Goal: Transaction & Acquisition: Purchase product/service

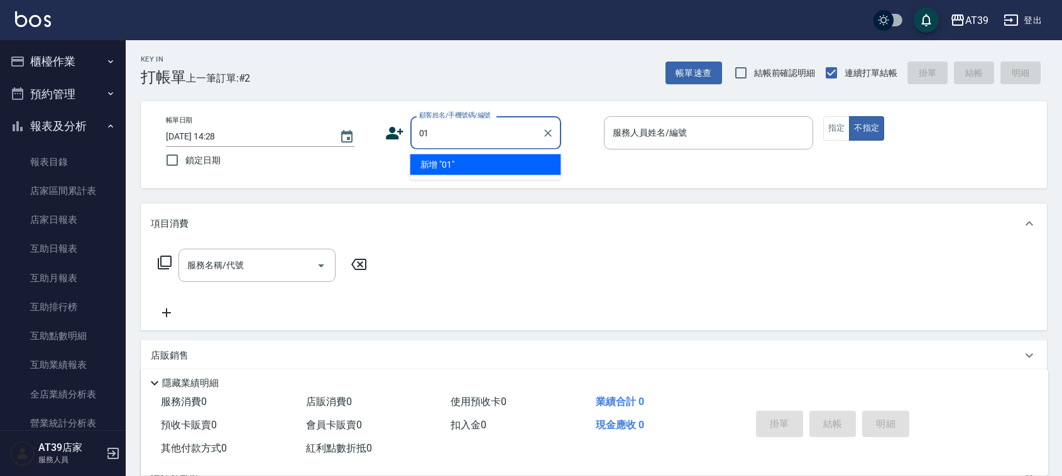
type input "01"
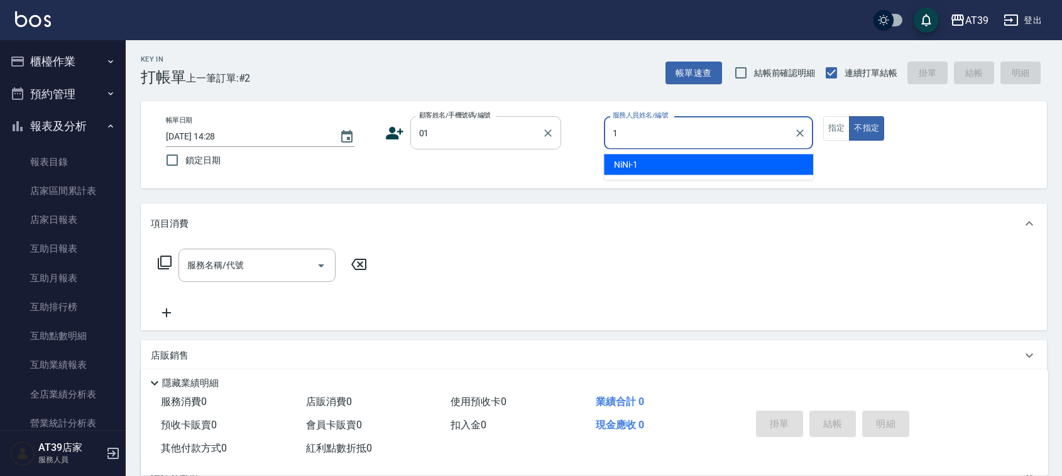
type input "NiNi-1"
type button "false"
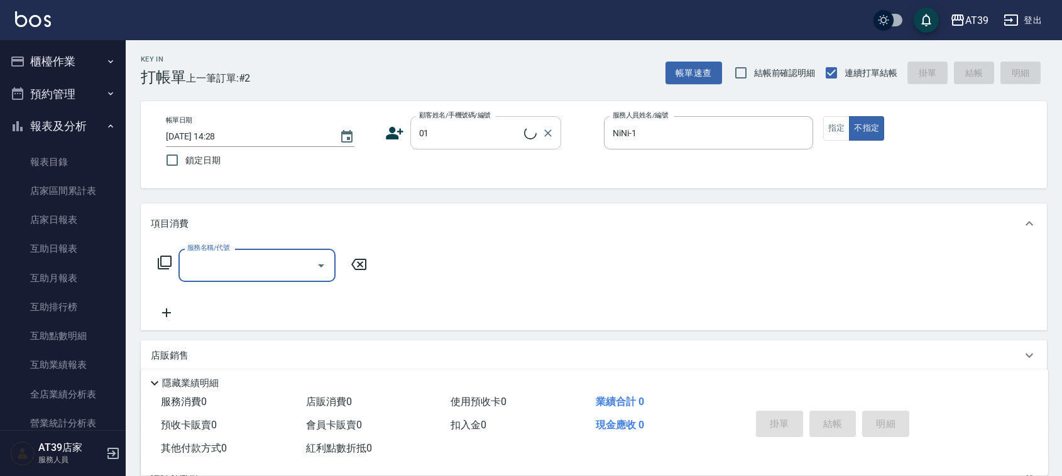
type input "新客人 姓名未設定/01/null"
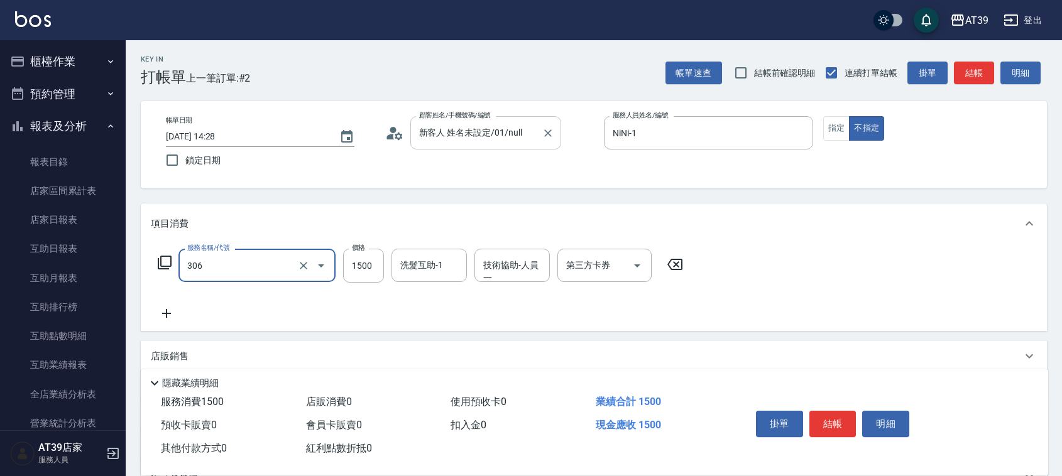
type input "離子燙(306)"
type input "2000"
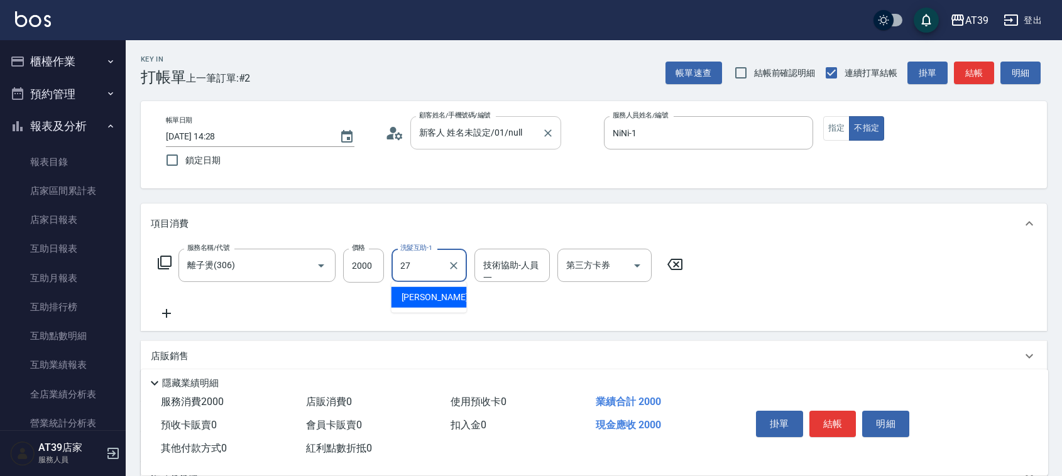
type input "2"
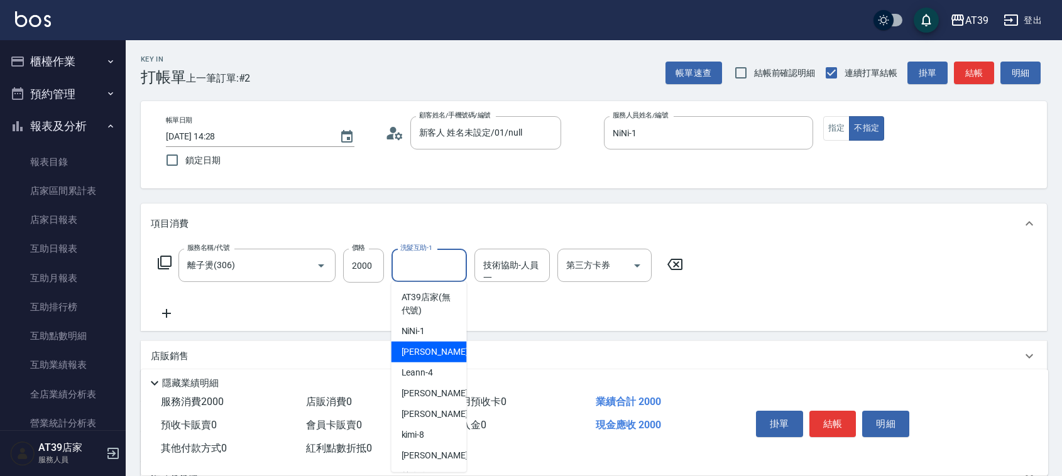
click at [433, 256] on input "洗髮互助-1" at bounding box center [429, 265] width 64 height 22
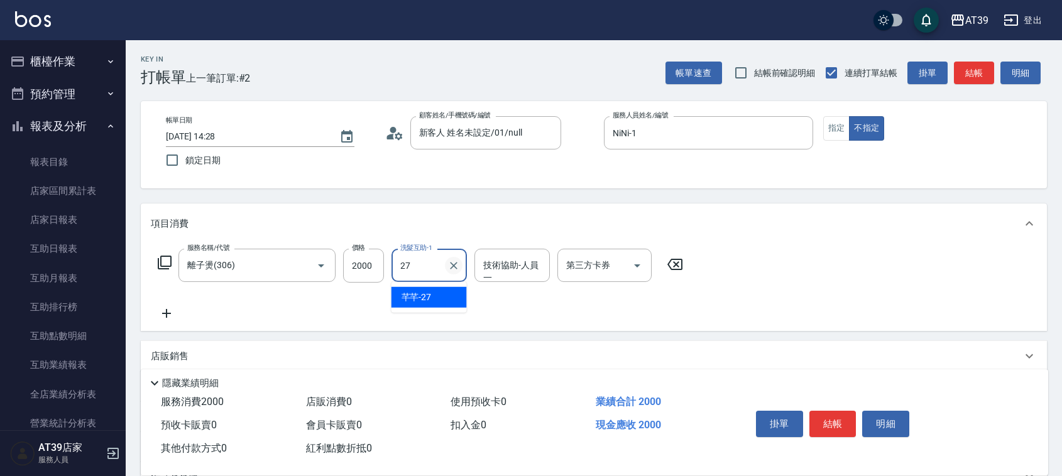
type input "芊芊-27"
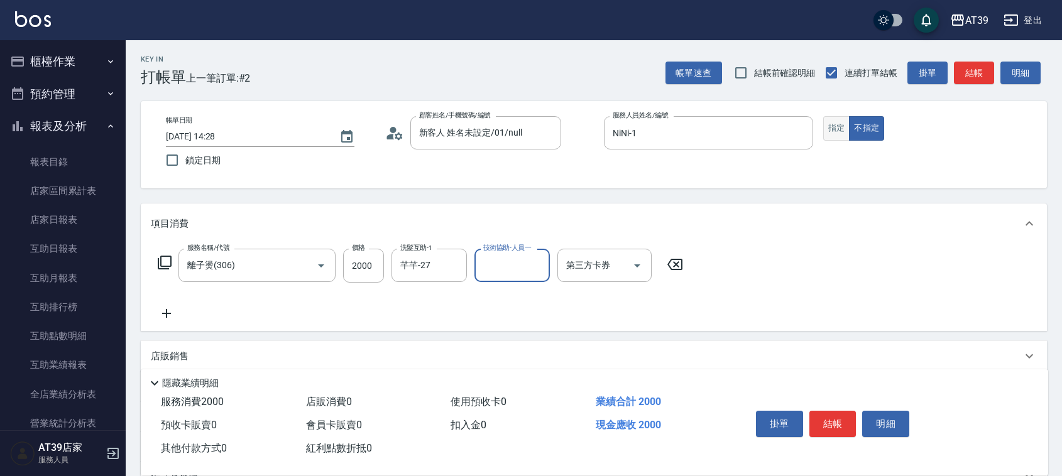
click at [831, 129] on button "指定" at bounding box center [836, 128] width 27 height 25
click at [984, 66] on button "結帳" at bounding box center [974, 73] width 40 height 23
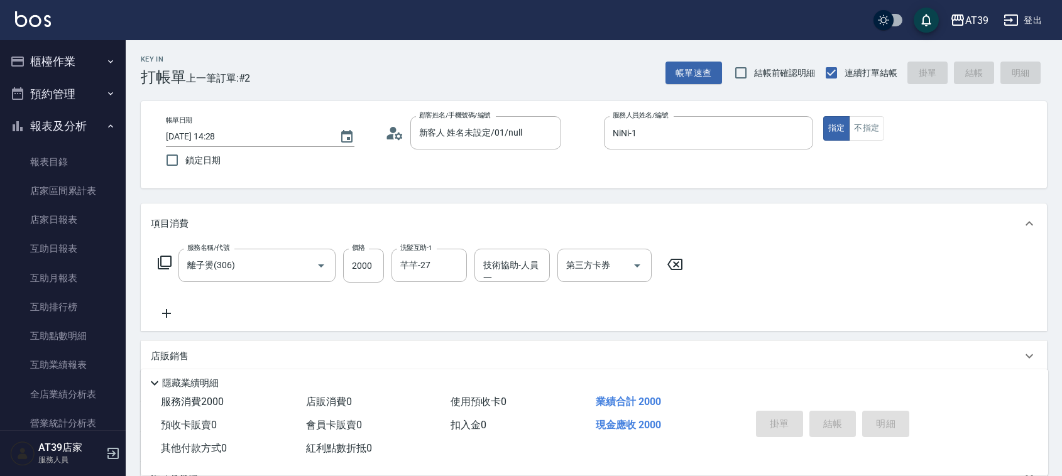
type input "2025/08/14 15:04"
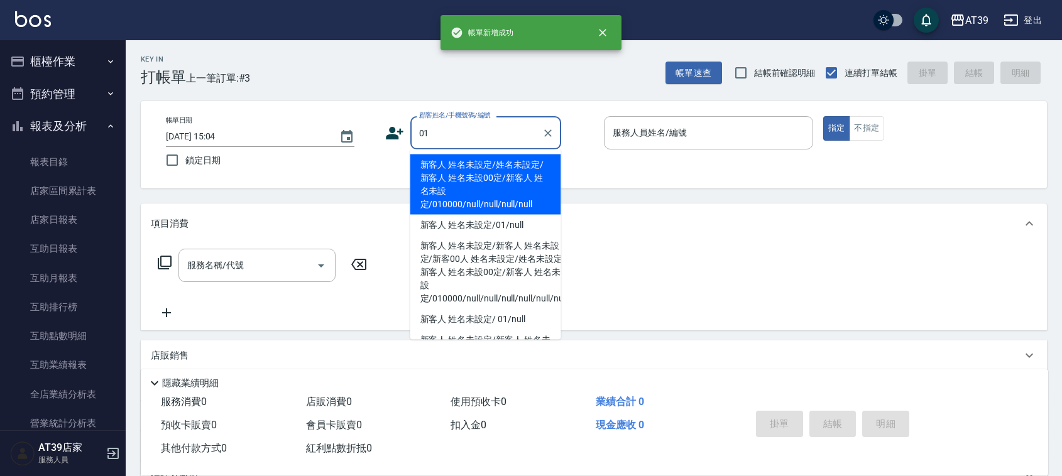
type input "新客人 姓名未設定/姓名未設定/新客人 姓名未設00定/新客人 姓名未設定/010000/null/null/null/null"
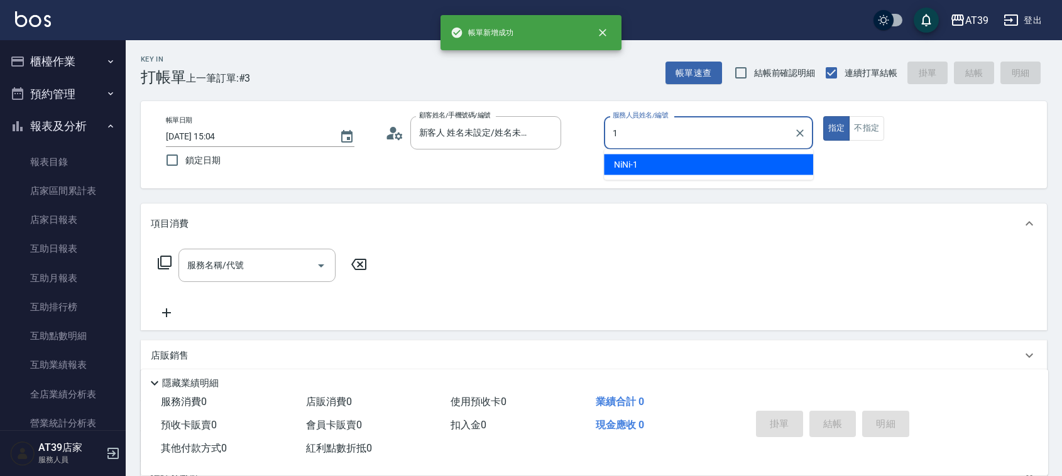
type input "NiNi-1"
type button "true"
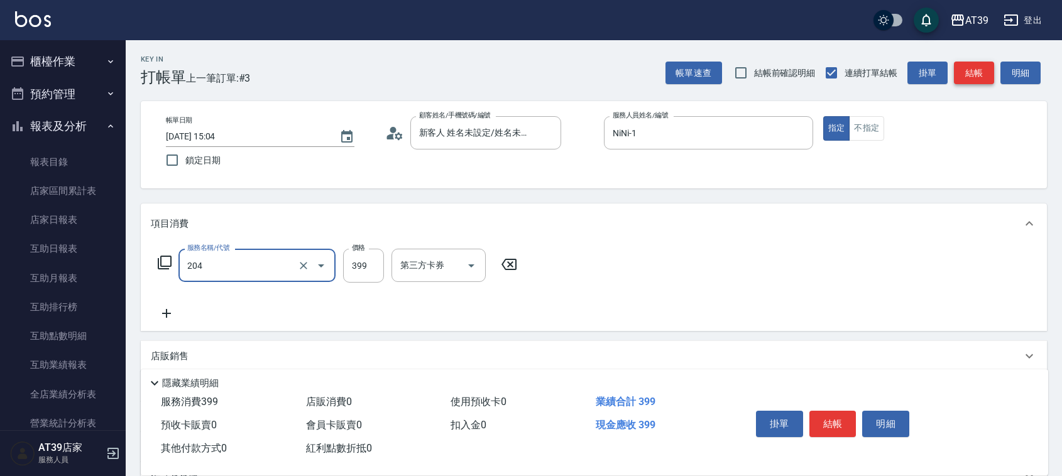
type input "A級洗+剪(204)"
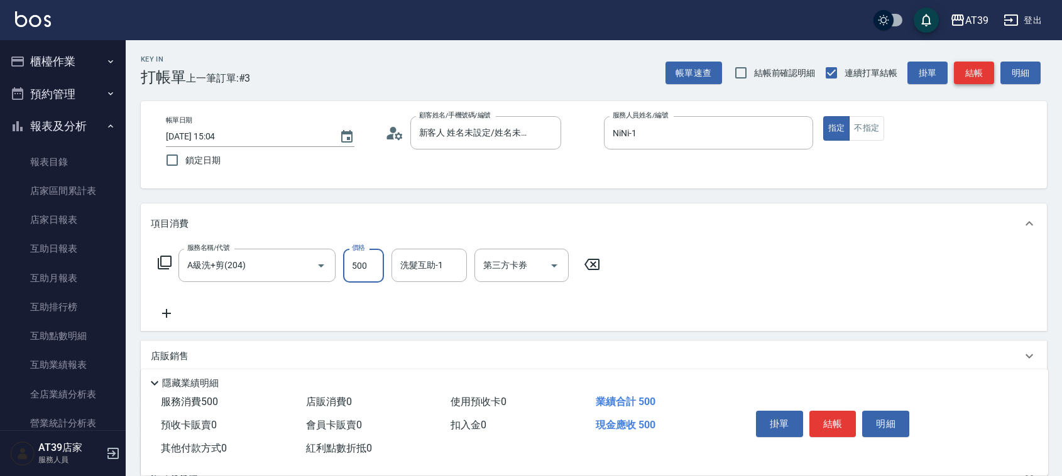
type input "500"
type input "芊芊-27"
click at [971, 66] on button "結帳" at bounding box center [974, 73] width 40 height 23
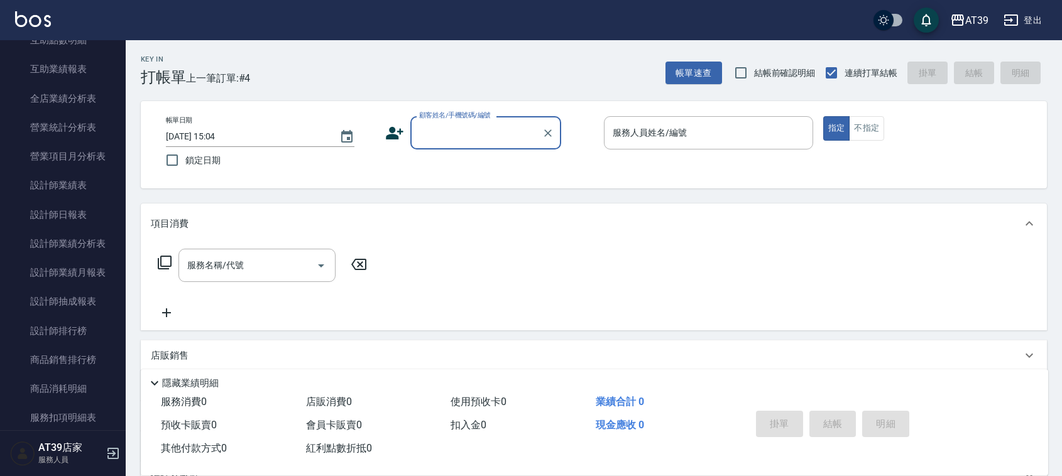
scroll to position [305, 0]
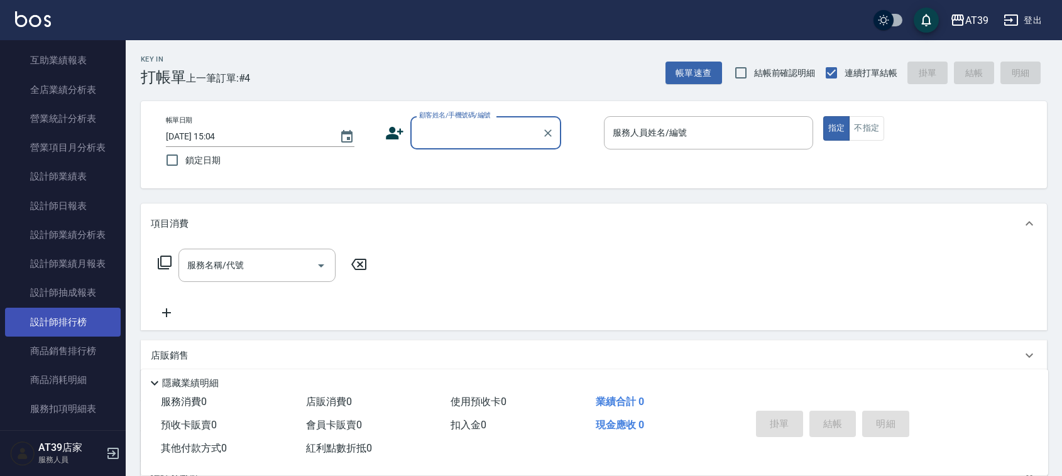
click at [70, 319] on link "設計師排行榜" at bounding box center [63, 322] width 116 height 29
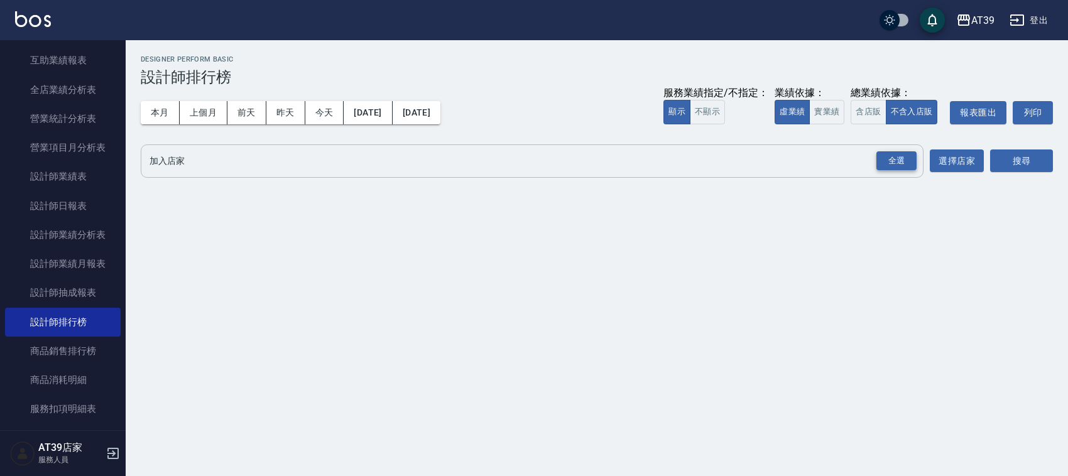
click at [888, 163] on div "全選" at bounding box center [896, 160] width 40 height 19
click at [1004, 158] on button "搜尋" at bounding box center [1021, 161] width 63 height 23
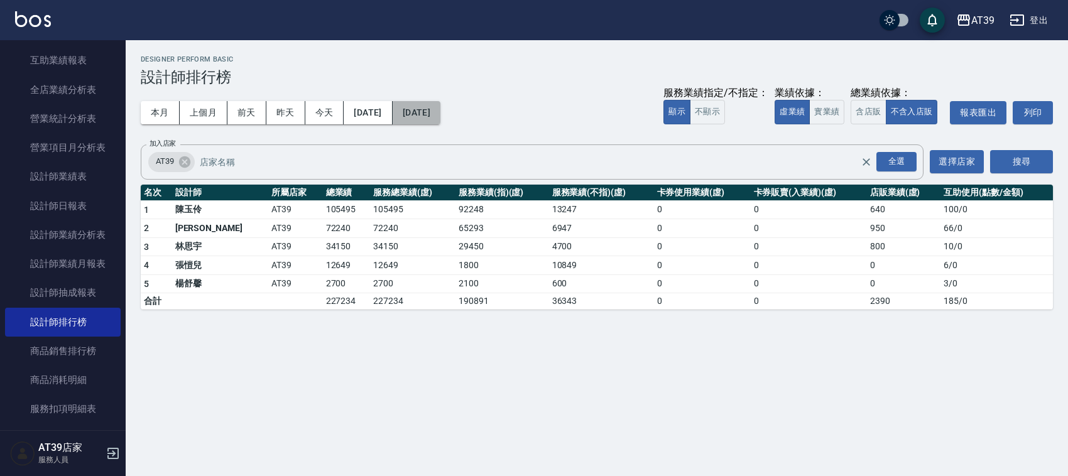
click at [437, 111] on button "2025/08/14" at bounding box center [417, 112] width 48 height 23
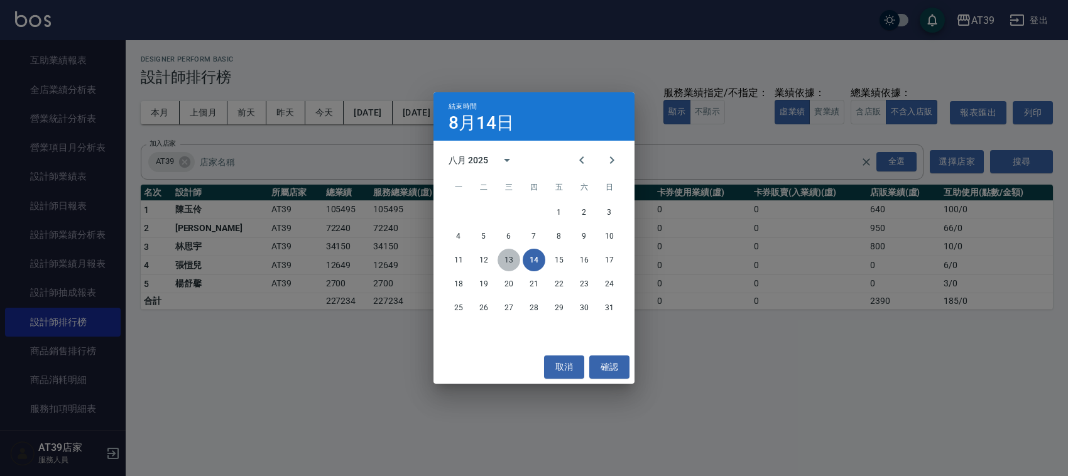
click at [511, 263] on button "13" at bounding box center [509, 260] width 23 height 23
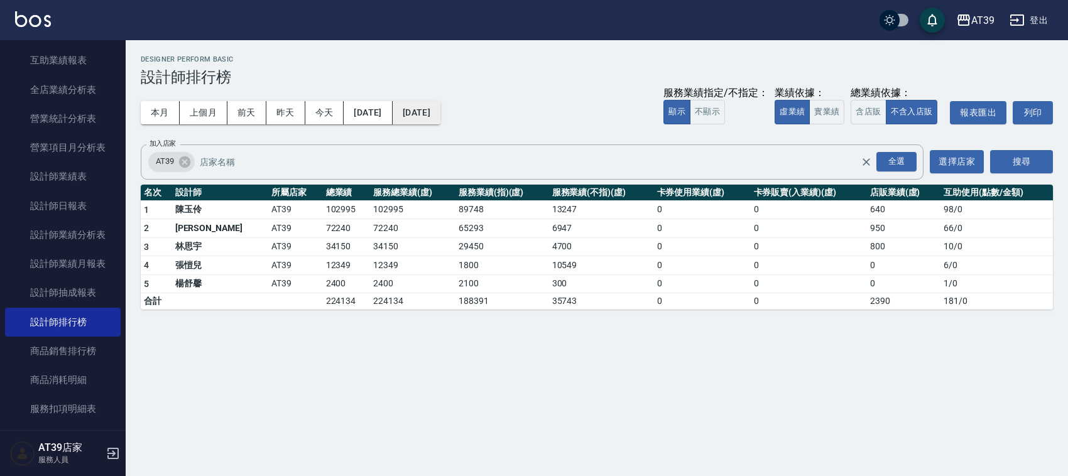
click at [440, 113] on button "2025/08/13" at bounding box center [417, 112] width 48 height 23
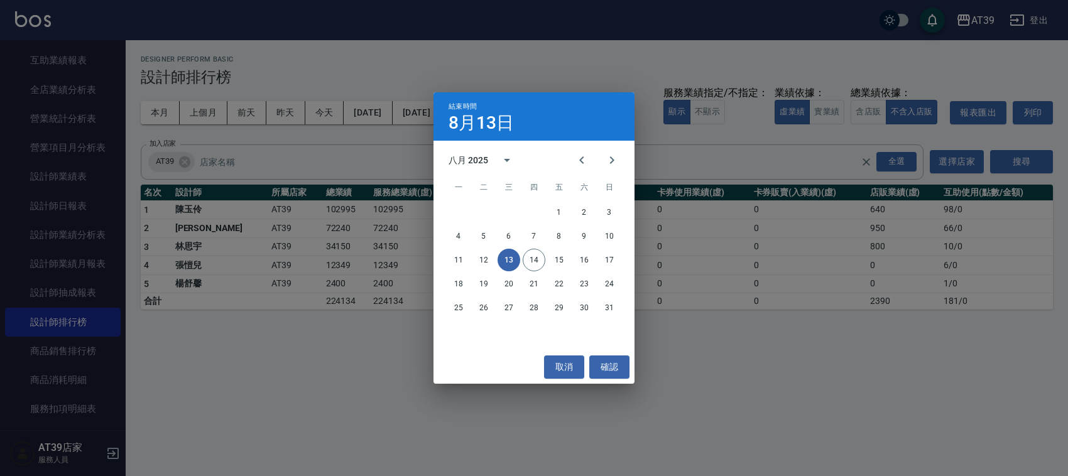
click at [202, 363] on div "結束時間 8月13日 八月 2025 一 二 三 四 五 六 日 1 2 3 4 5 6 7 8 9 10 11 12 13 14 15 16 17 18 1…" at bounding box center [534, 238] width 1068 height 476
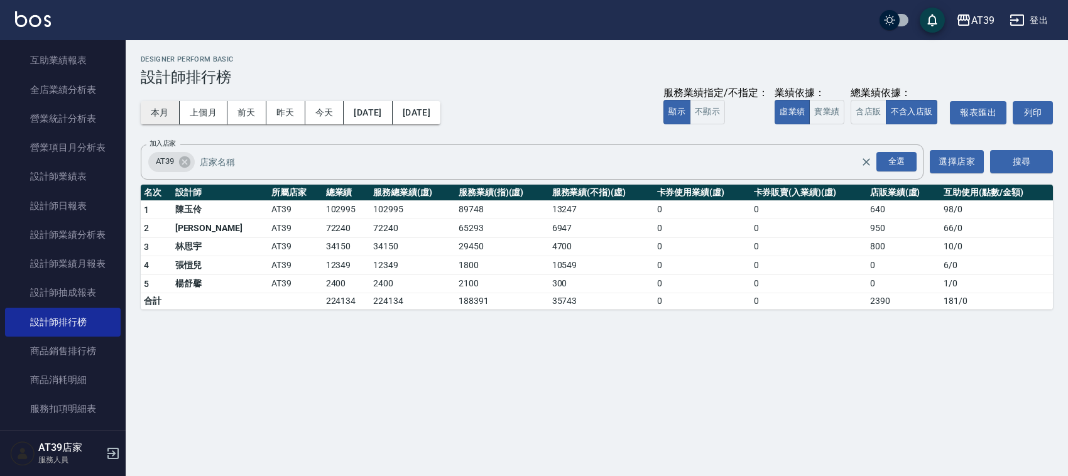
click at [160, 115] on button "本月" at bounding box center [160, 112] width 39 height 23
click at [50, 286] on link "設計師抽成報表" at bounding box center [63, 292] width 116 height 29
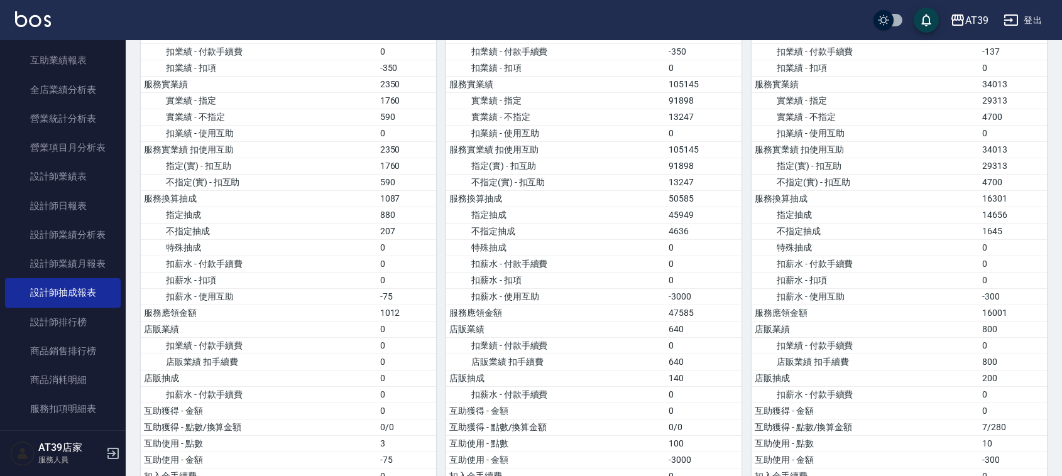
drag, startPoint x: 734, startPoint y: 104, endPoint x: 736, endPoint y: 173, distance: 68.5
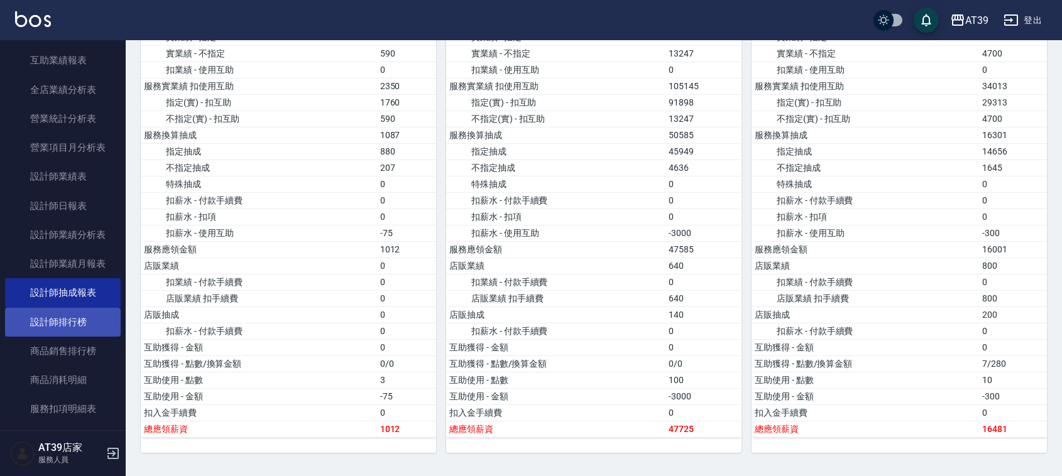
click at [74, 315] on link "設計師排行榜" at bounding box center [63, 322] width 116 height 29
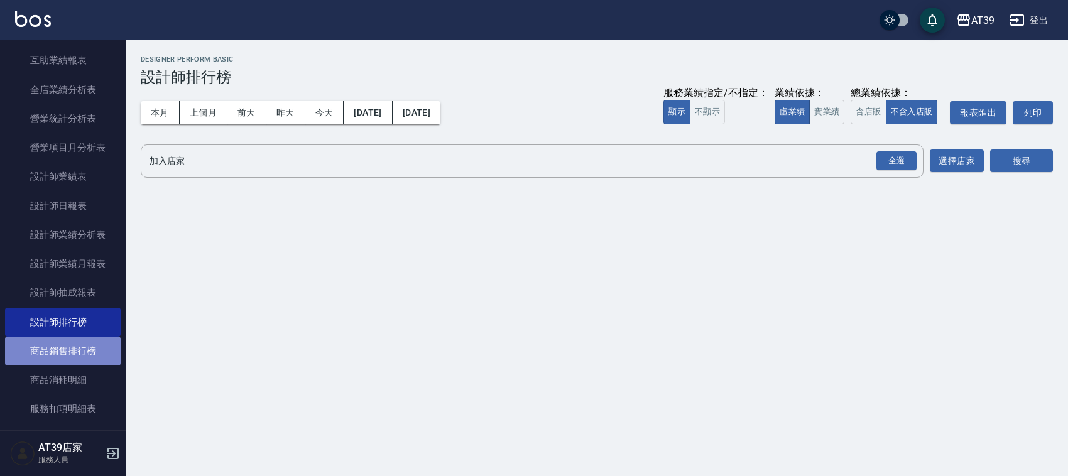
click at [72, 359] on link "商品銷售排行榜" at bounding box center [63, 351] width 116 height 29
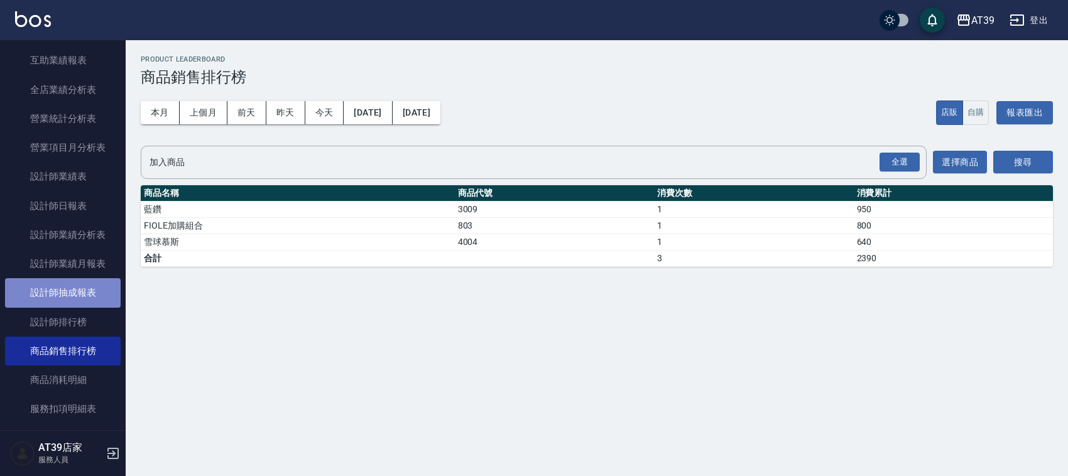
click at [72, 299] on link "設計師抽成報表" at bounding box center [63, 292] width 116 height 29
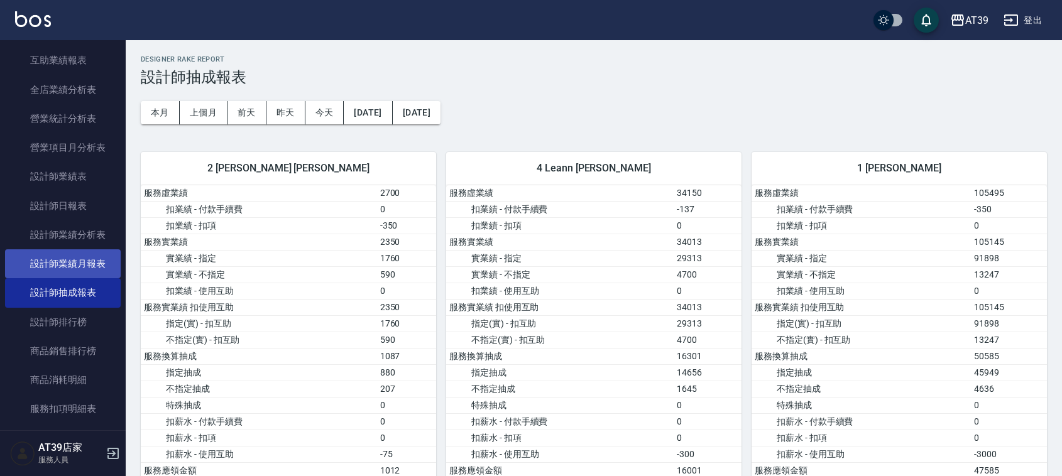
click at [80, 273] on link "設計師業績月報表" at bounding box center [63, 263] width 116 height 29
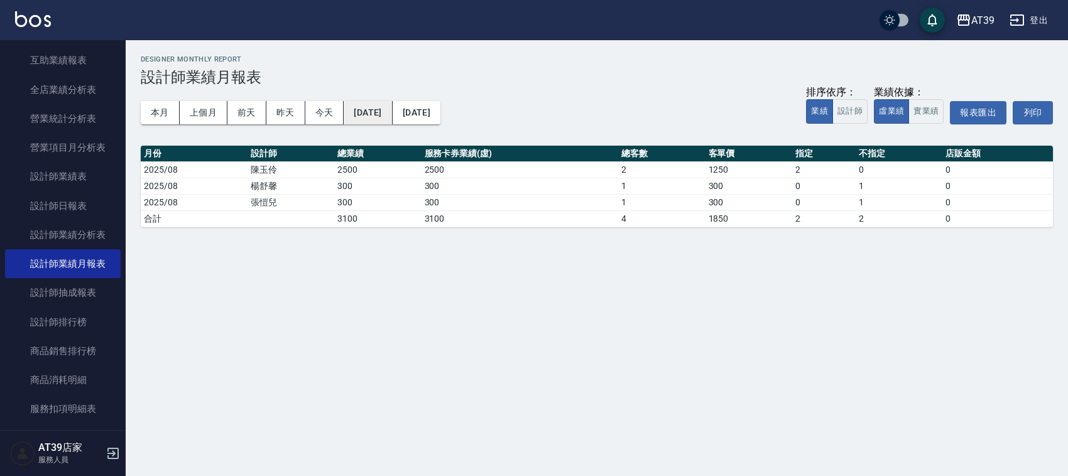
click at [383, 117] on button "2025/08/14" at bounding box center [368, 112] width 48 height 23
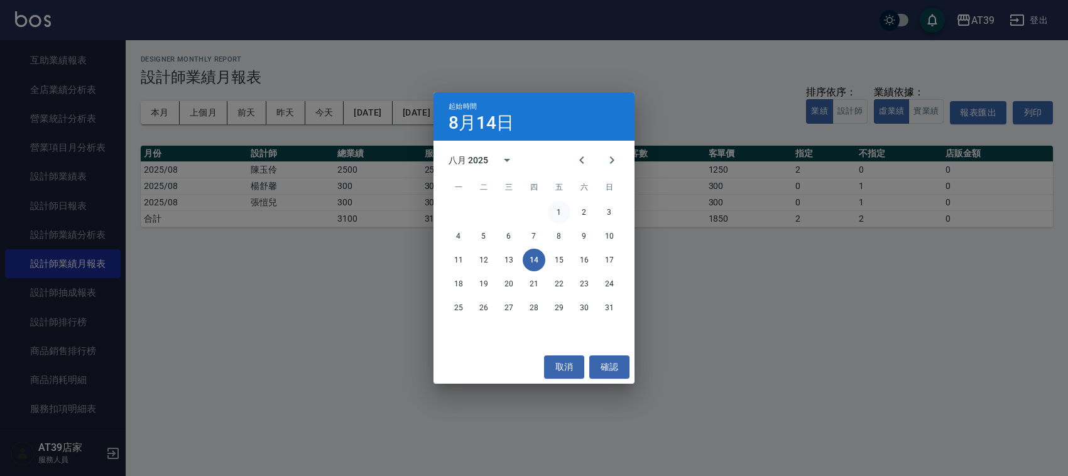
click at [564, 214] on button "1" at bounding box center [559, 212] width 23 height 23
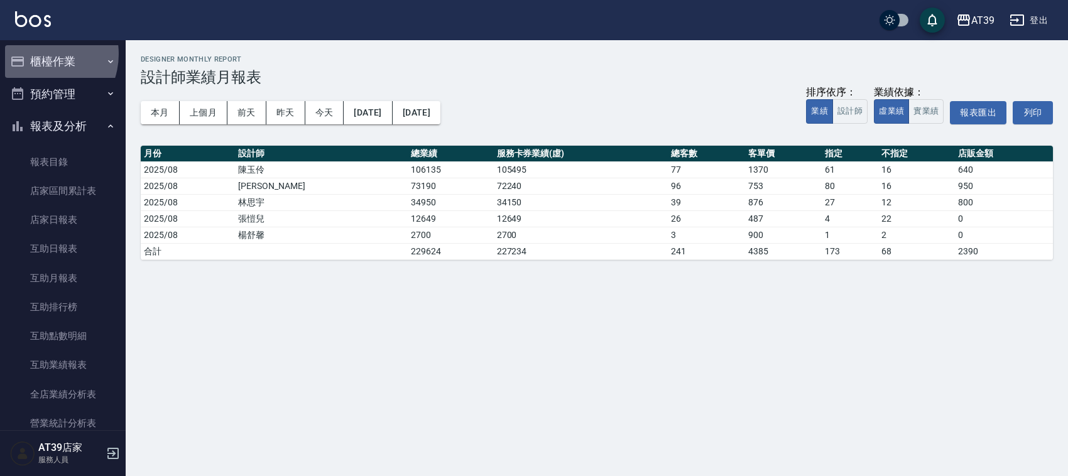
click at [40, 53] on button "櫃檯作業" at bounding box center [63, 61] width 116 height 33
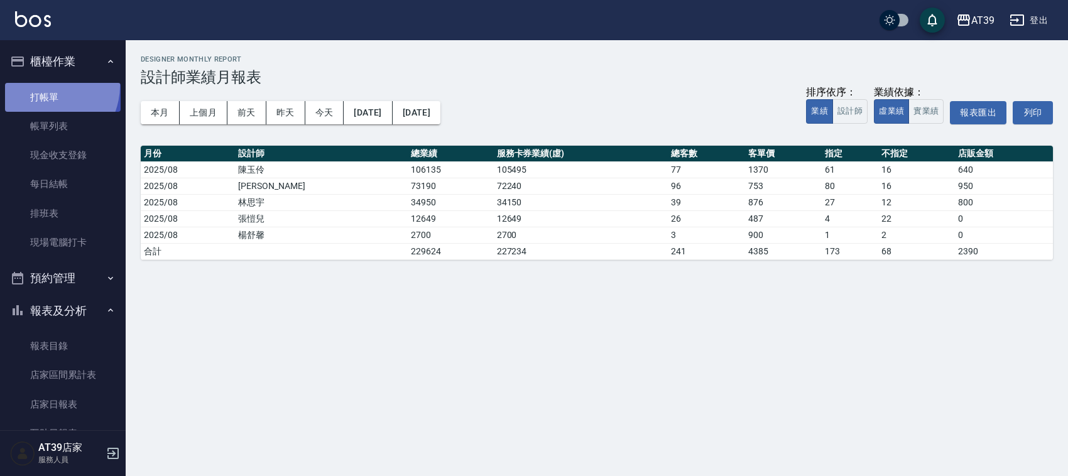
click at [45, 85] on link "打帳單" at bounding box center [63, 97] width 116 height 29
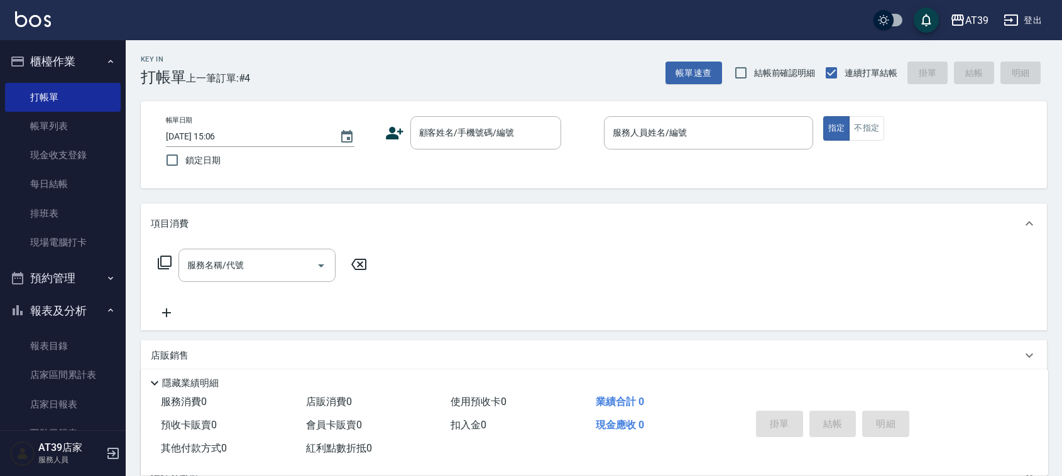
drag, startPoint x: 0, startPoint y: 1, endPoint x: 552, endPoint y: 259, distance: 609.0
click at [552, 259] on div "服務名稱/代號 服務名稱/代號" at bounding box center [594, 287] width 906 height 87
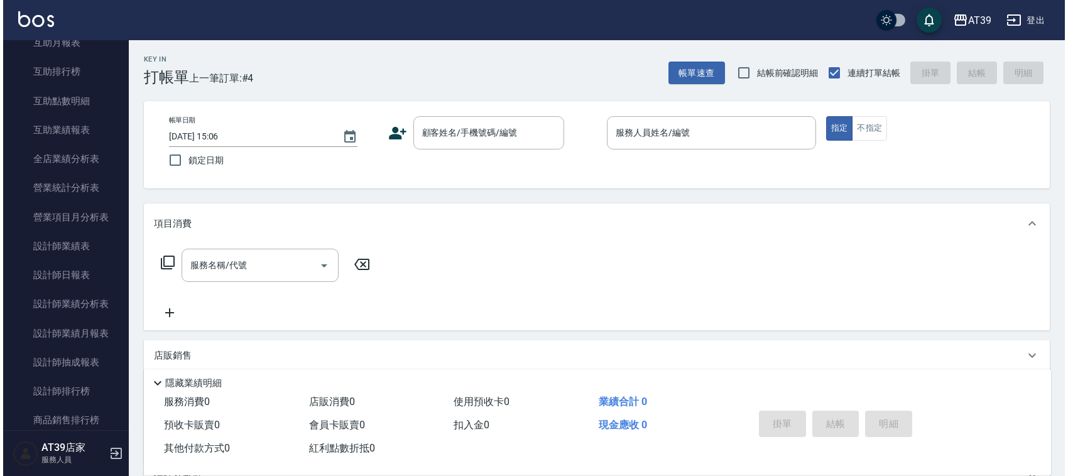
scroll to position [430, 0]
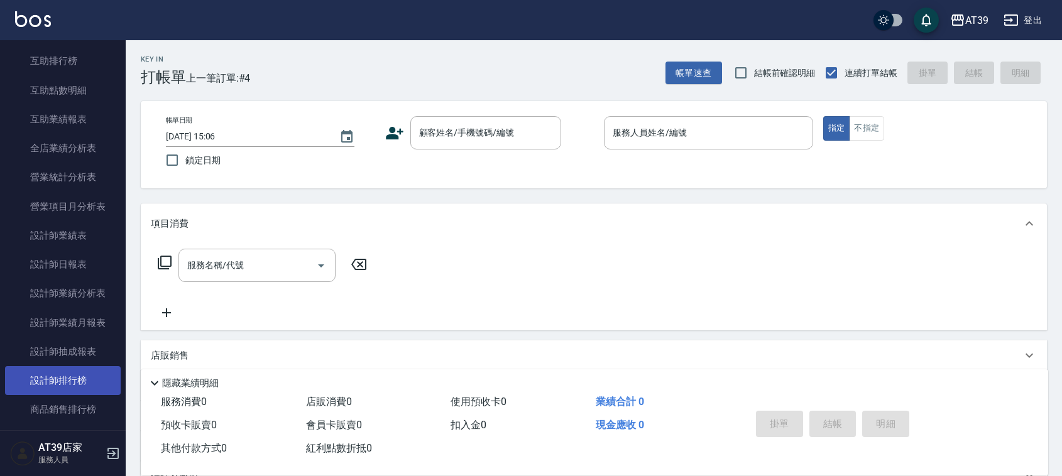
click at [82, 384] on link "設計師排行榜" at bounding box center [63, 380] width 116 height 29
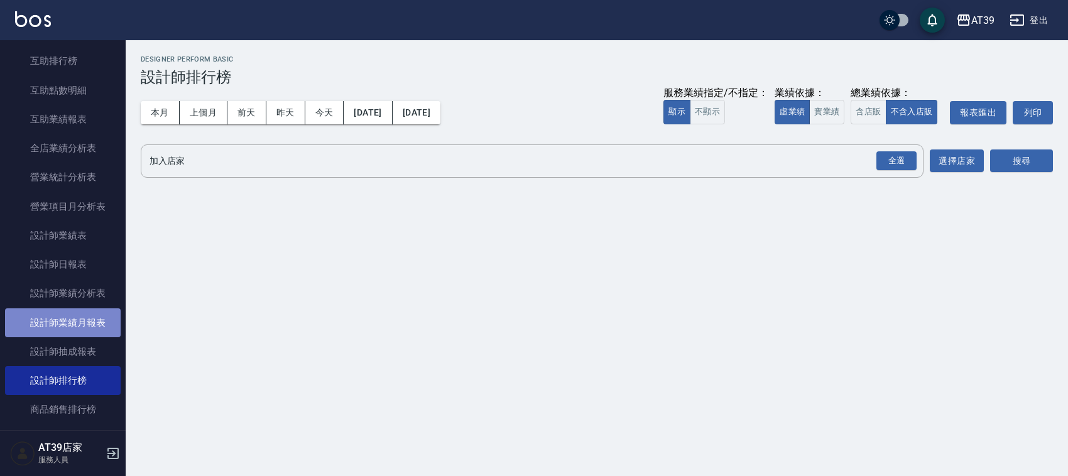
click at [95, 330] on link "設計師業績月報表" at bounding box center [63, 322] width 116 height 29
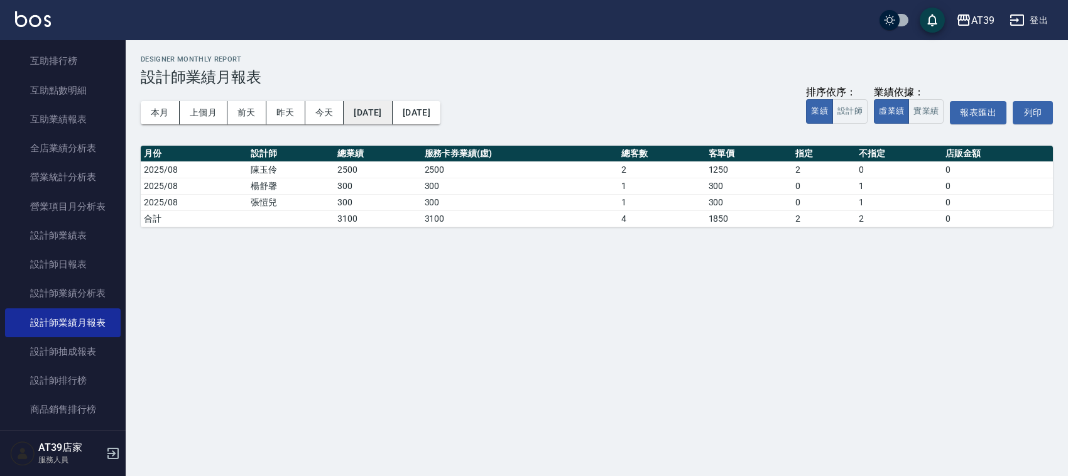
click at [381, 108] on button "2025/08/14" at bounding box center [368, 112] width 48 height 23
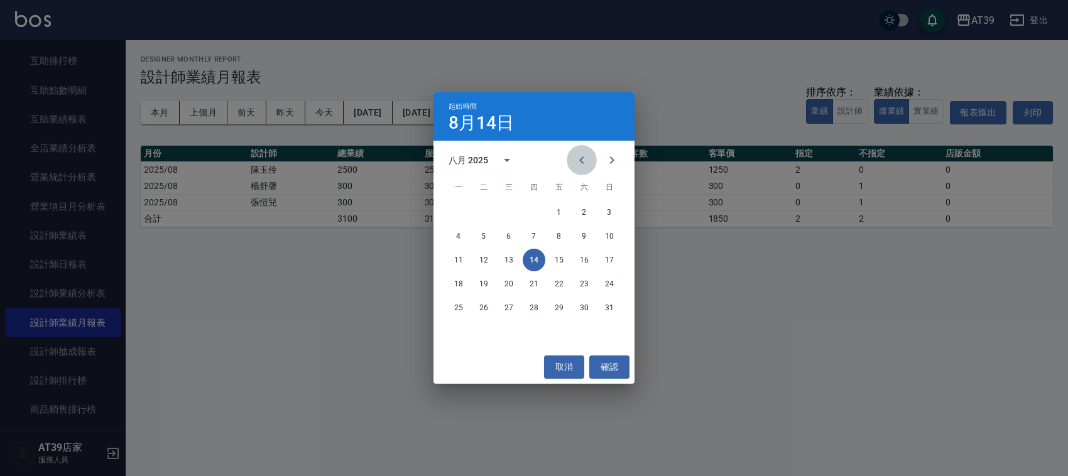
click at [584, 160] on icon "Previous month" at bounding box center [581, 160] width 15 height 15
click at [347, 321] on div "起始時間 8月14日 七月 2025 一 二 三 四 五 六 日 1 2 3 4 5 6 7 8 9 10 11 12 13 14 15 16 17 18 1…" at bounding box center [534, 238] width 1068 height 476
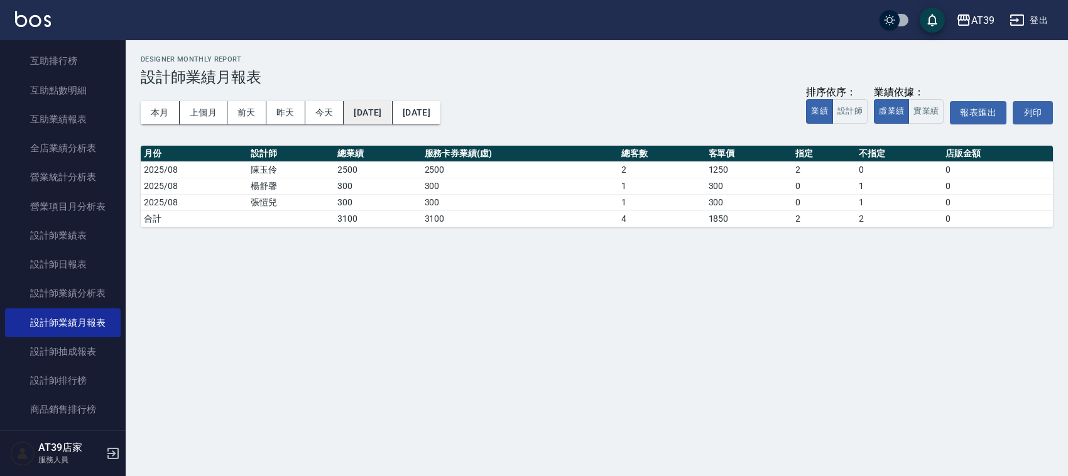
click at [376, 123] on button "2025/08/14" at bounding box center [368, 112] width 48 height 23
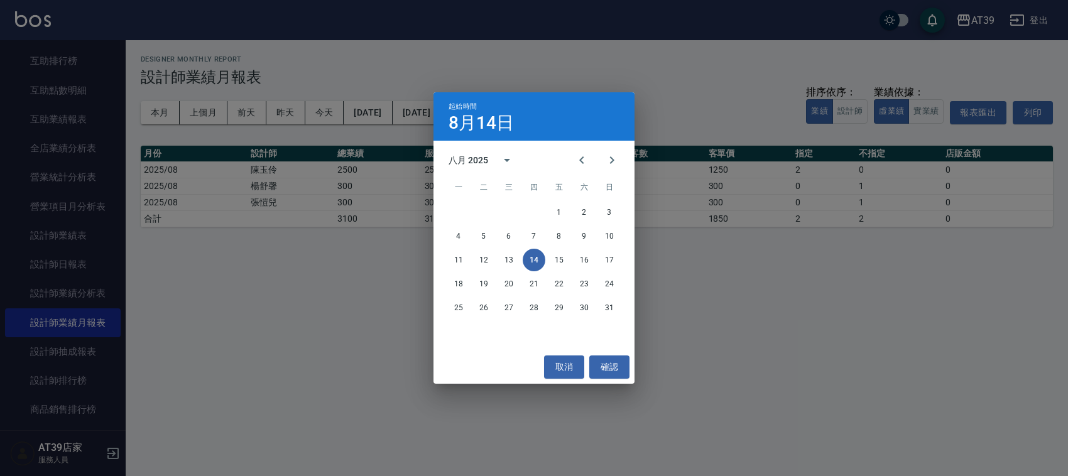
click at [253, 331] on div "起始時間 8月14日 八月 2025 一 二 三 四 五 六 日 1 2 3 4 5 6 7 8 9 10 11 12 13 14 15 16 17 18 1…" at bounding box center [534, 238] width 1068 height 476
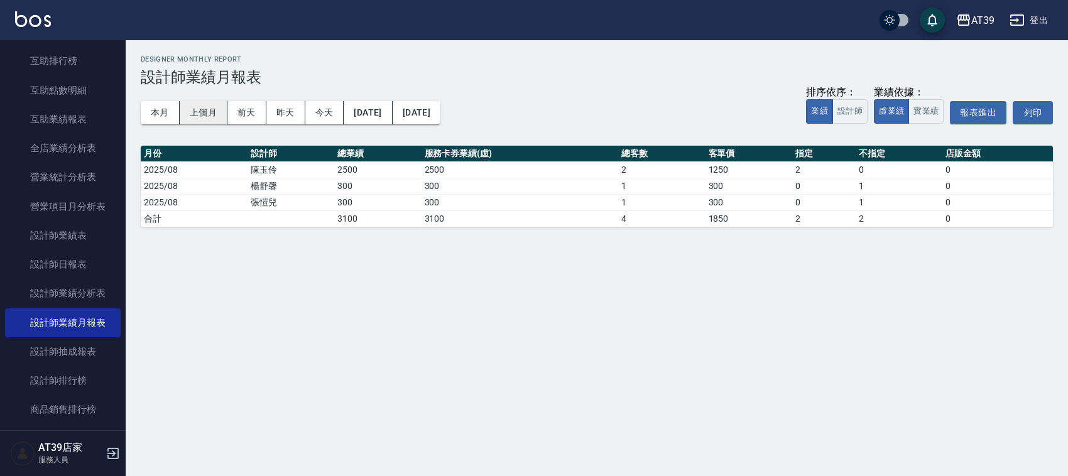
click at [205, 115] on button "上個月" at bounding box center [204, 112] width 48 height 23
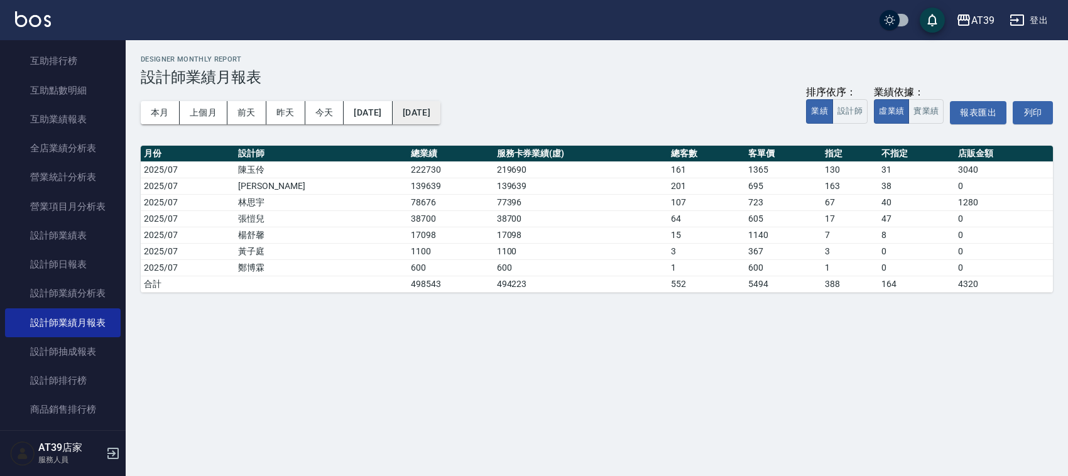
drag, startPoint x: 431, startPoint y: 111, endPoint x: 447, endPoint y: 114, distance: 15.9
click at [440, 114] on button "2025/07/31" at bounding box center [417, 112] width 48 height 23
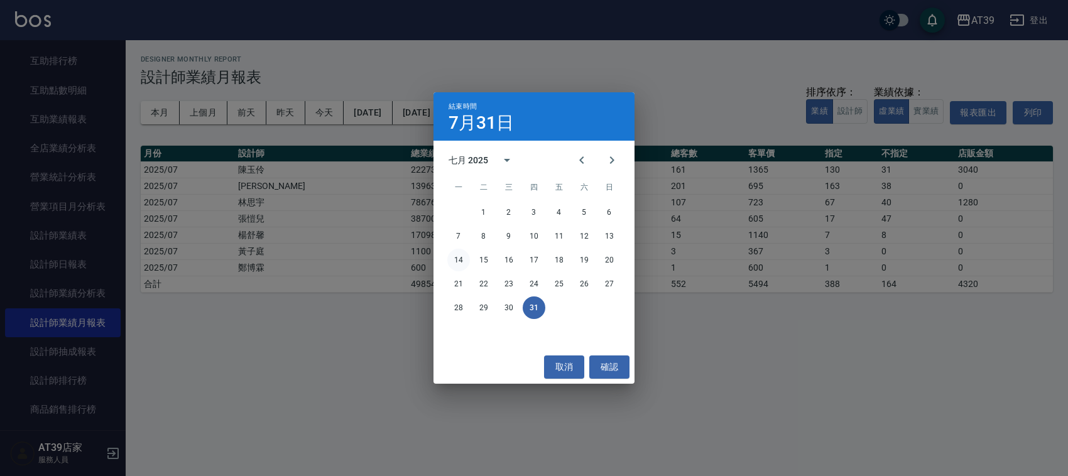
click at [468, 254] on button "14" at bounding box center [458, 260] width 23 height 23
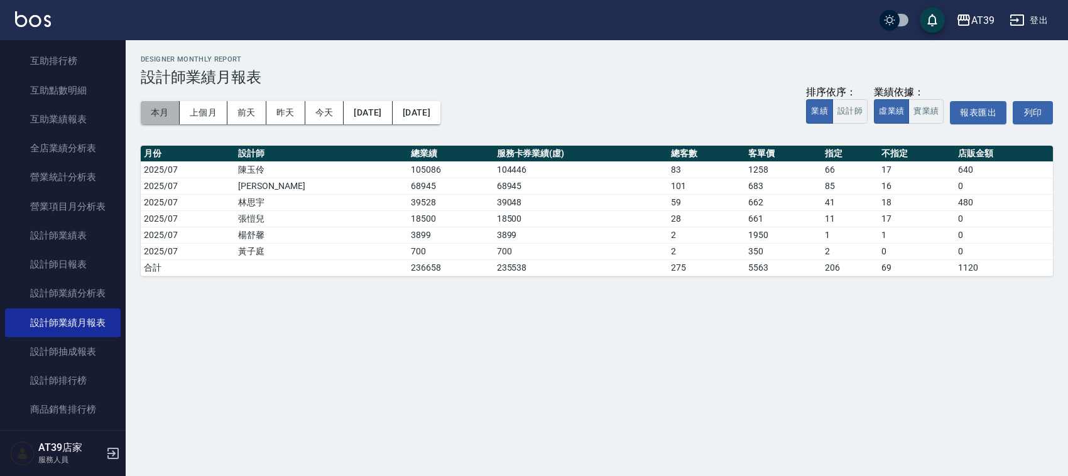
click at [153, 119] on button "本月" at bounding box center [160, 112] width 39 height 23
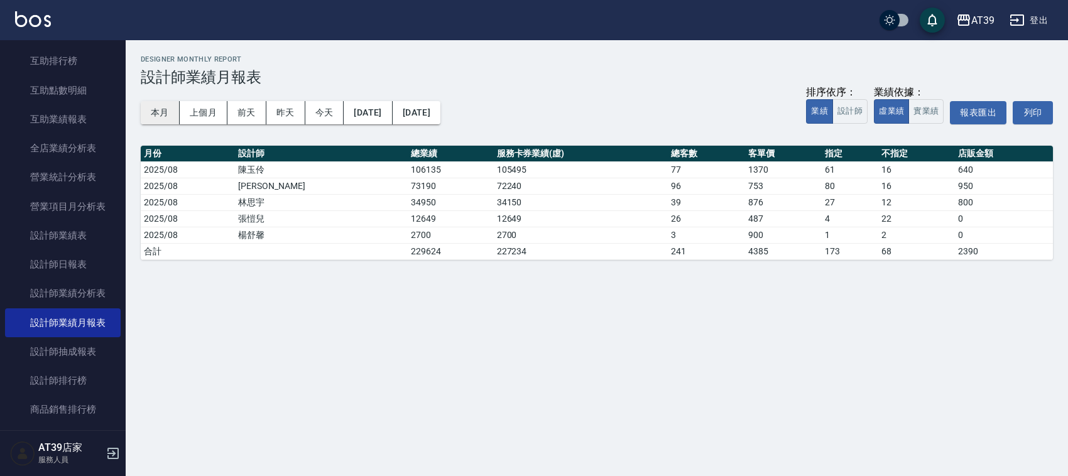
click at [153, 119] on button "本月" at bounding box center [160, 112] width 39 height 23
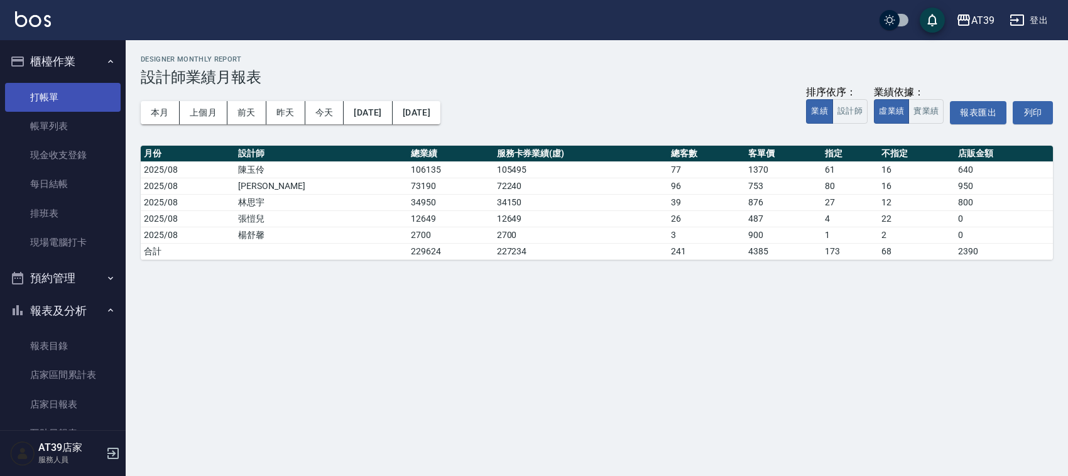
click at [91, 98] on link "打帳單" at bounding box center [63, 97] width 116 height 29
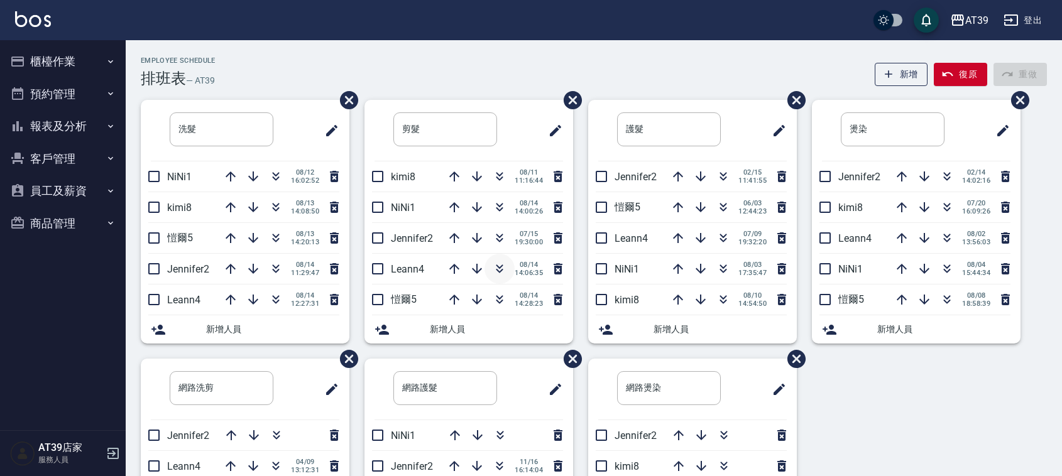
click at [500, 277] on button "button" at bounding box center [499, 269] width 30 height 30
click at [504, 268] on icon "button" at bounding box center [499, 268] width 15 height 15
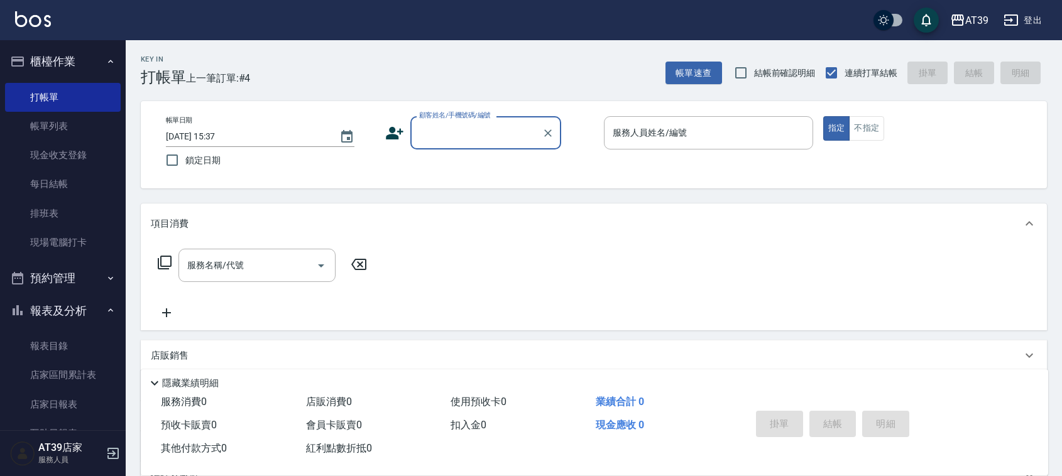
click at [476, 131] on input "顧客姓名/手機號碼/編號" at bounding box center [476, 133] width 121 height 22
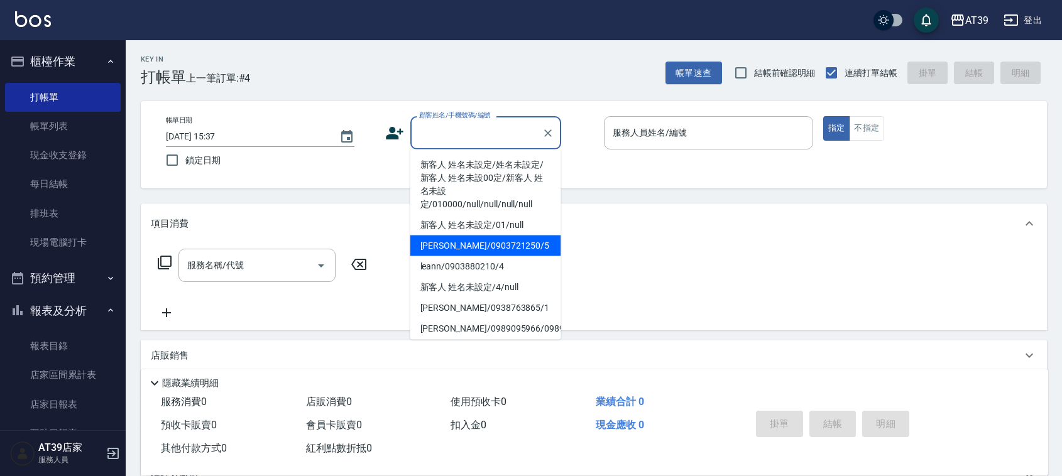
click at [510, 245] on li "Alan/0903721250/5" at bounding box center [485, 246] width 151 height 21
type input "Alan/0903721250/5"
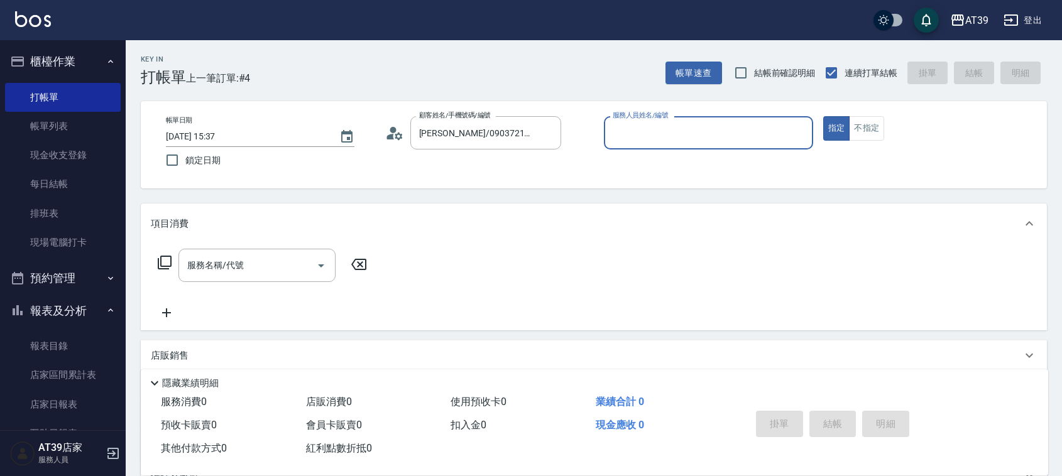
type input "愷爾-5"
click at [884, 137] on button "不指定" at bounding box center [866, 128] width 35 height 25
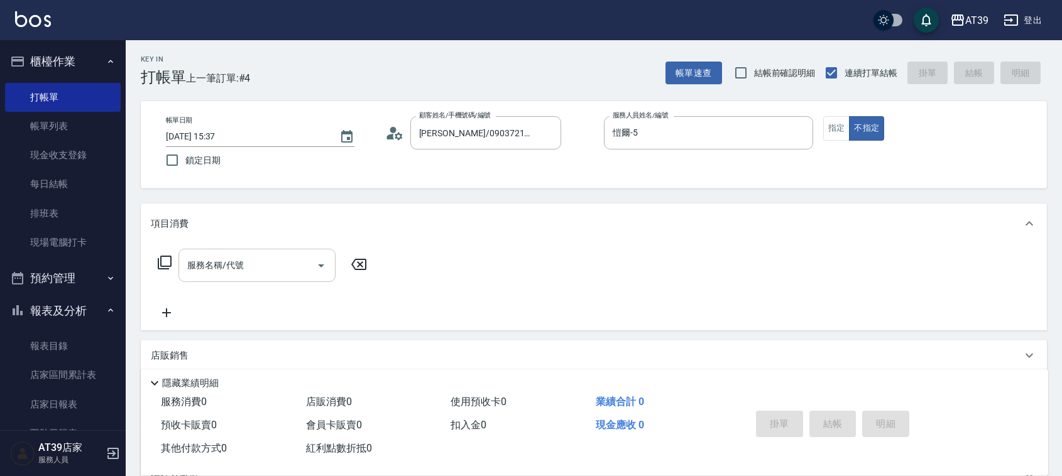
click at [266, 263] on input "服務名稱/代號" at bounding box center [247, 265] width 127 height 22
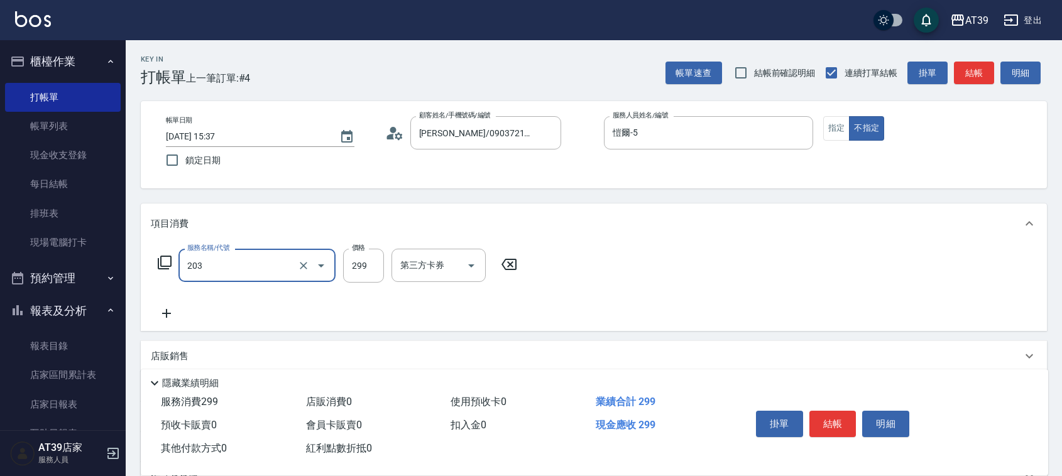
type input "B級洗+剪(203)"
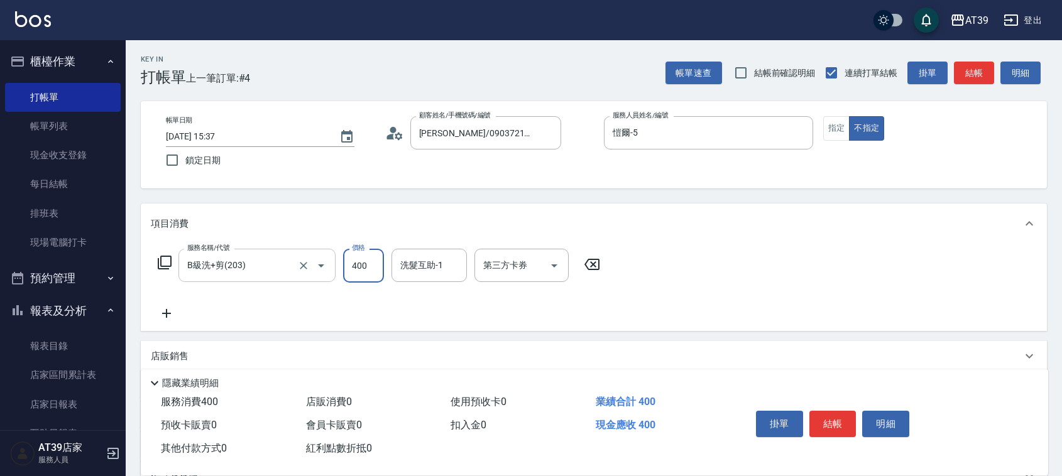
type input "400"
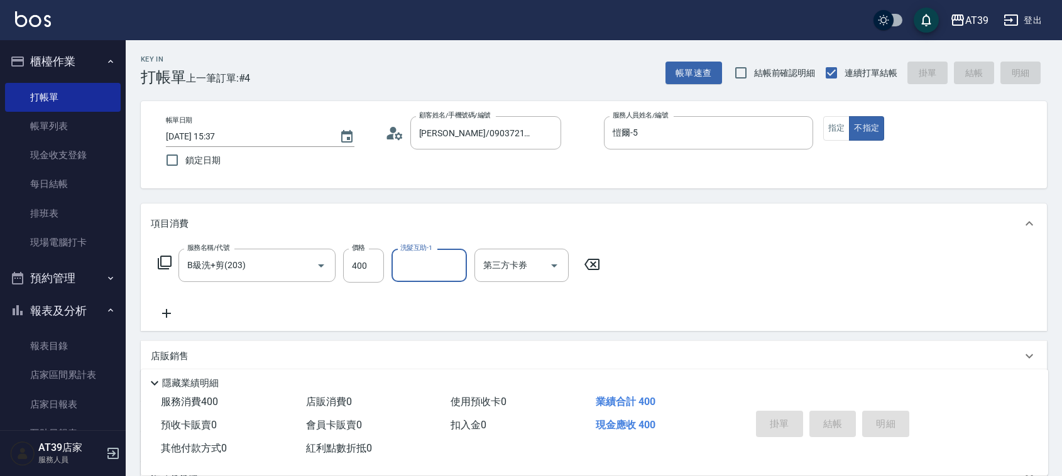
type input "2025/08/14 16:49"
